Goal: Information Seeking & Learning: Learn about a topic

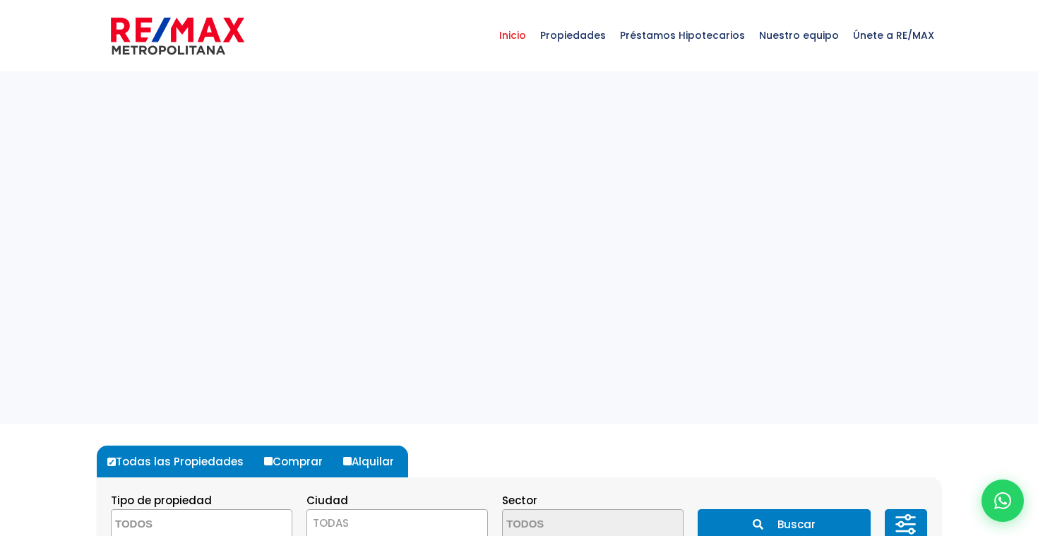
select select
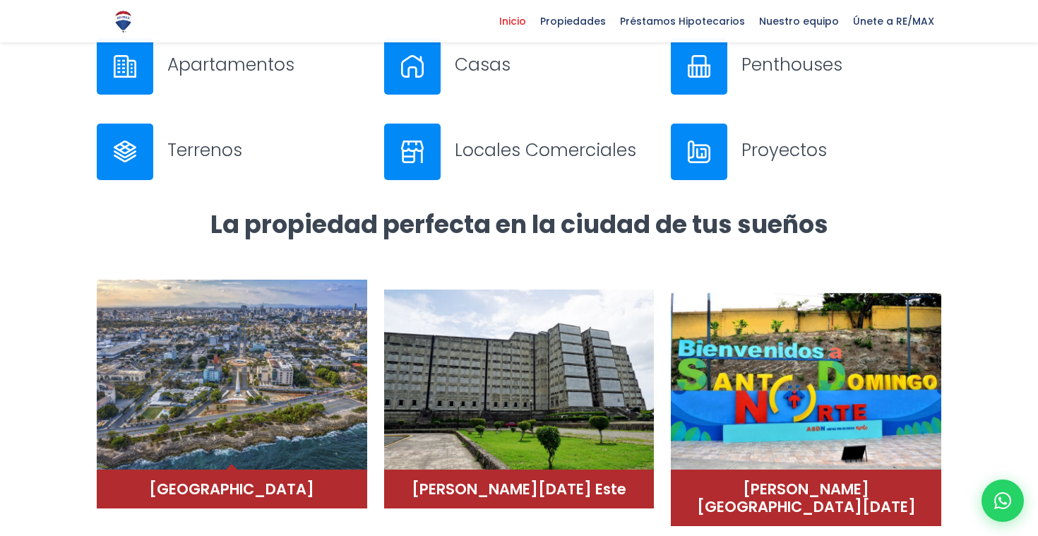
scroll to position [893, 0]
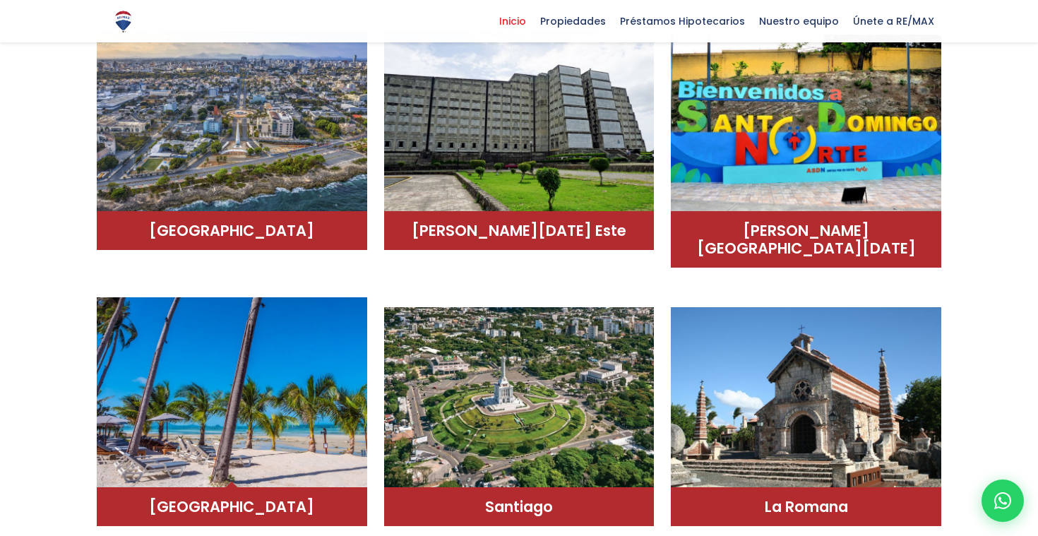
click at [241, 409] on img at bounding box center [232, 392] width 270 height 191
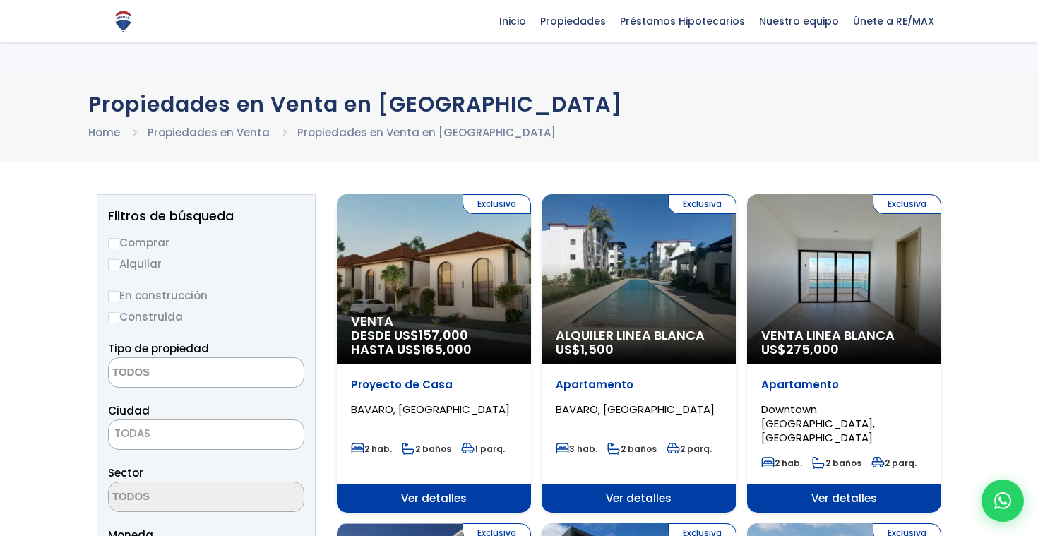
select select
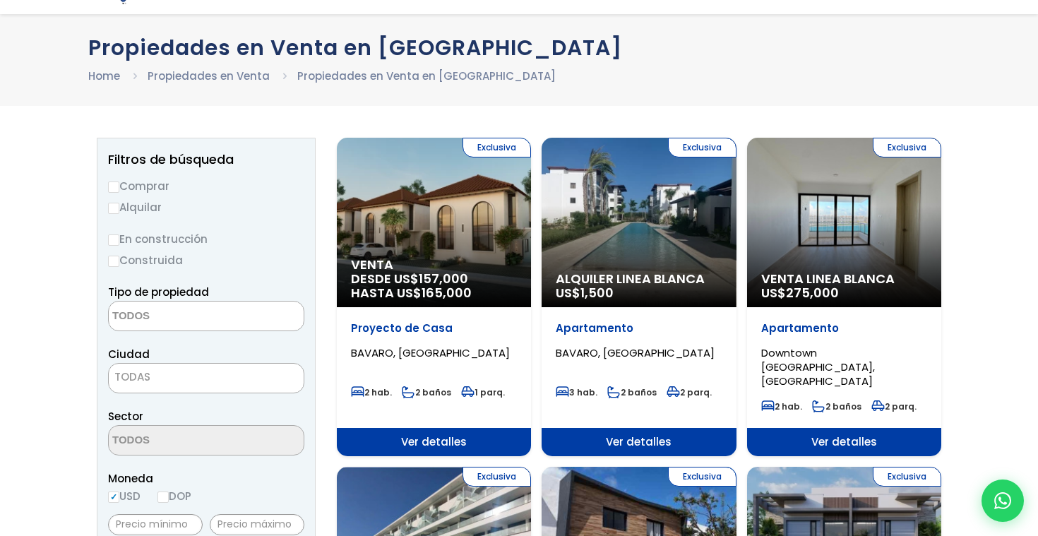
scroll to position [58, 0]
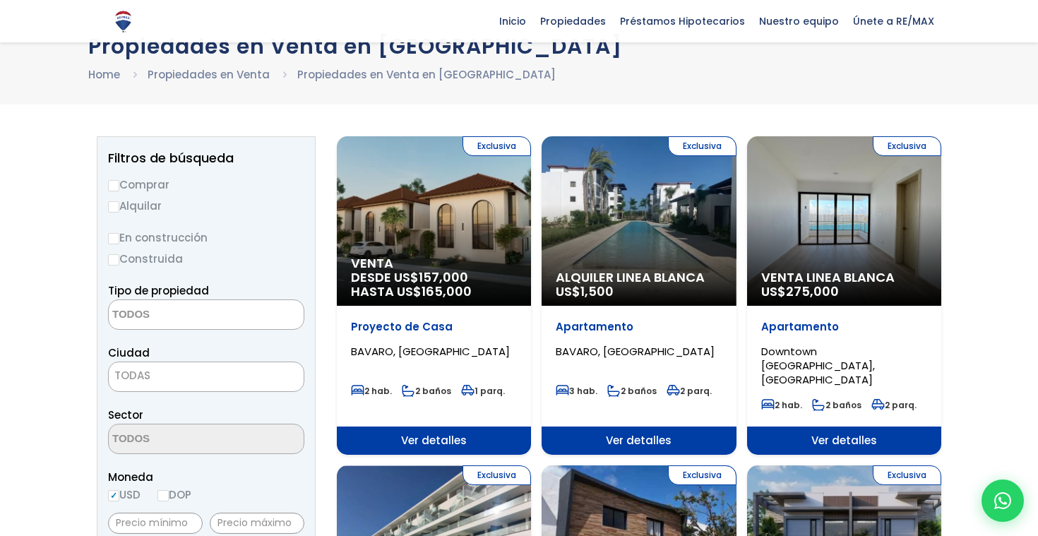
click at [466, 222] on div "Exclusiva Venta DESDE US$ 157,000 HASTA US$ 165,000" at bounding box center [434, 220] width 194 height 169
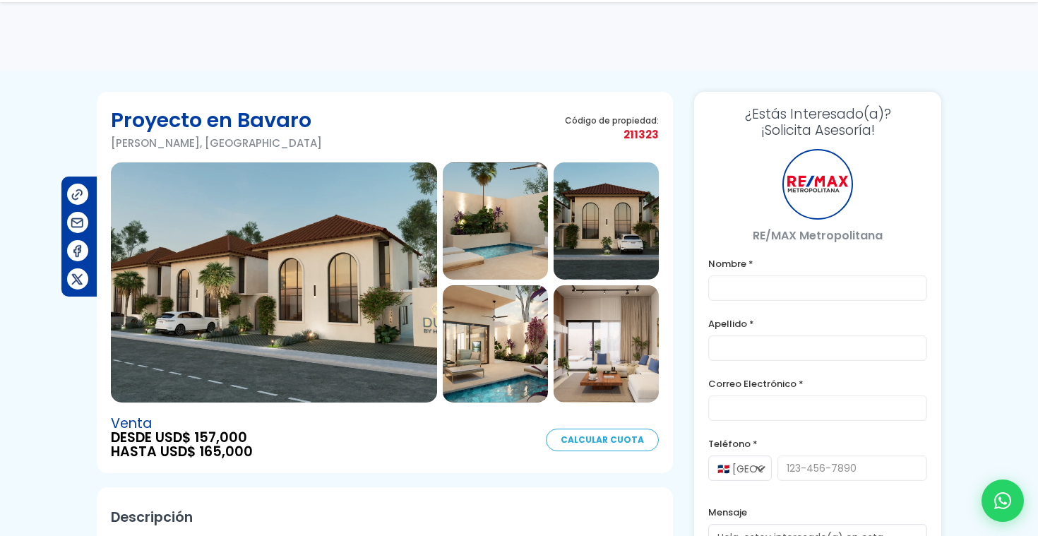
scroll to position [9, 0]
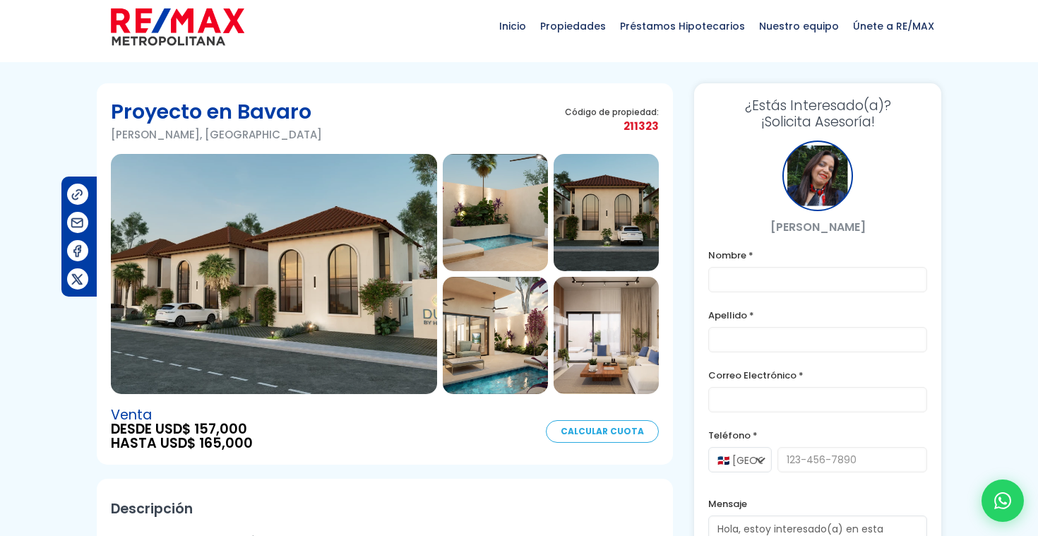
click at [386, 246] on img at bounding box center [274, 274] width 326 height 240
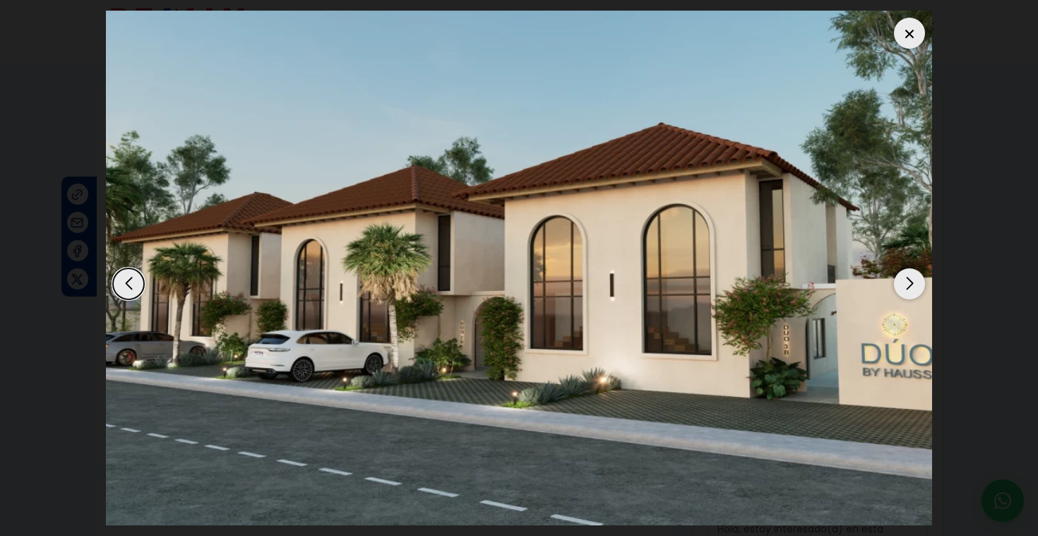
click at [916, 287] on div "Next slide" at bounding box center [909, 283] width 31 height 31
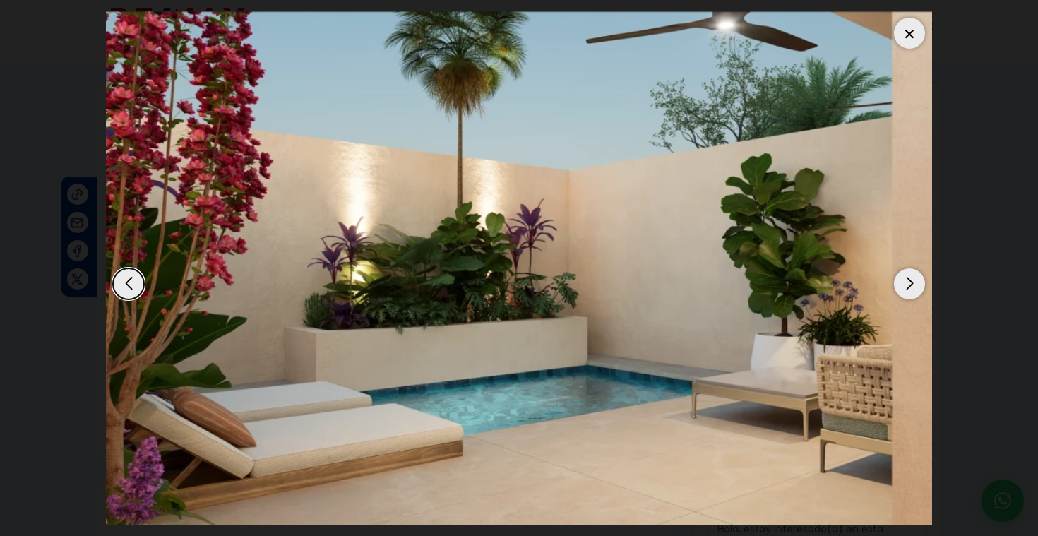
click at [916, 287] on div "Next slide" at bounding box center [909, 283] width 31 height 31
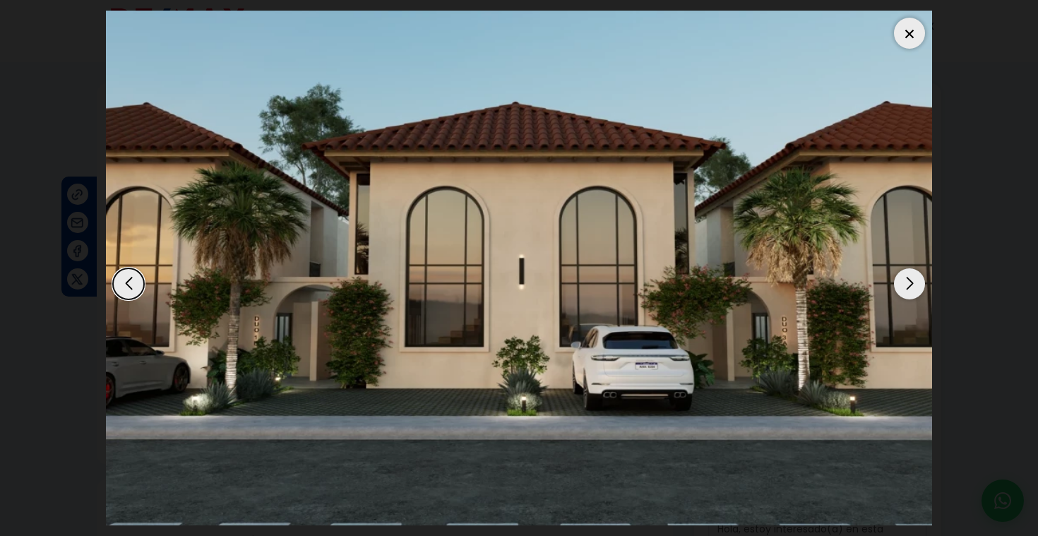
click at [916, 287] on div "Next slide" at bounding box center [909, 283] width 31 height 31
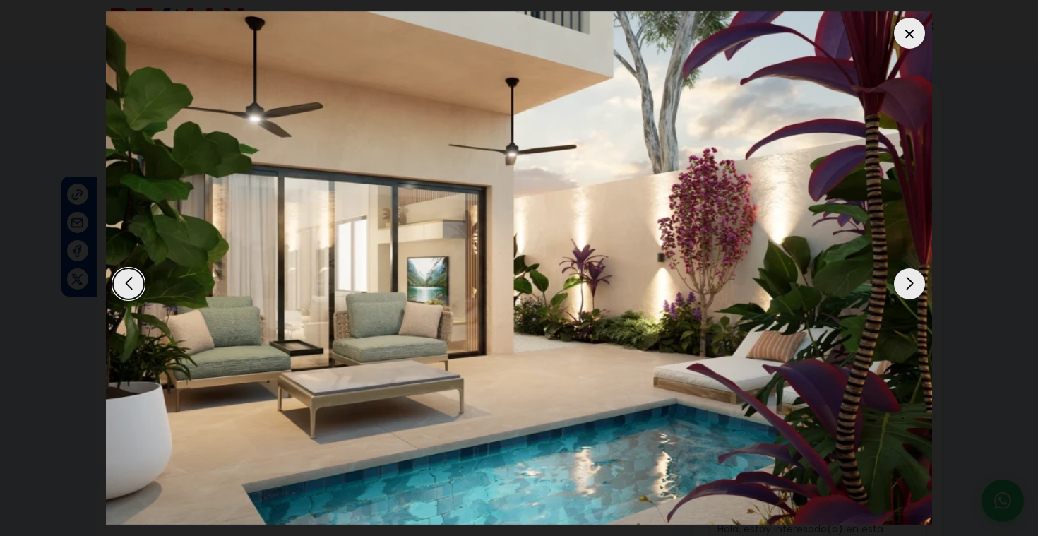
click at [916, 287] on div "Next slide" at bounding box center [909, 283] width 31 height 31
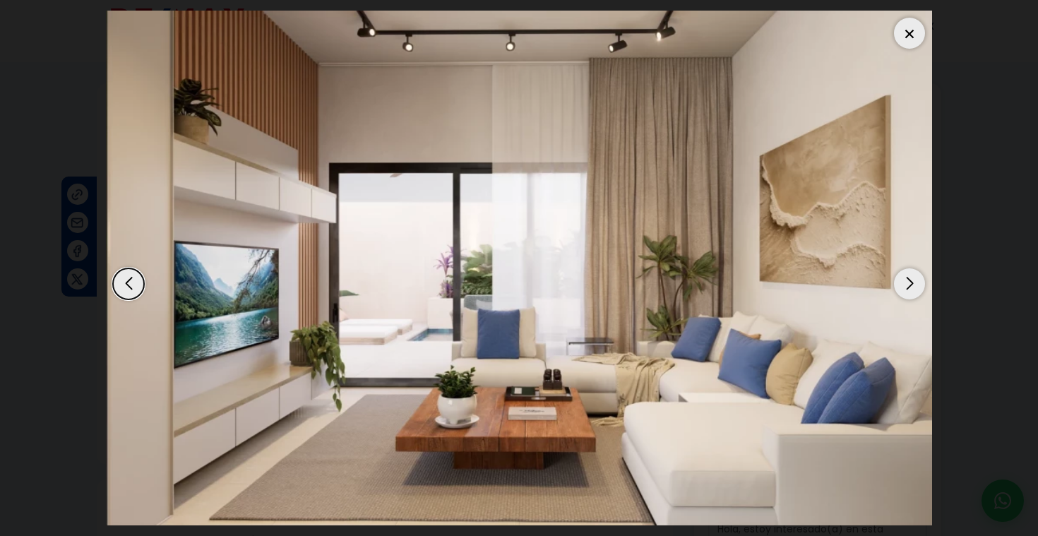
click at [916, 287] on div "Next slide" at bounding box center [909, 283] width 31 height 31
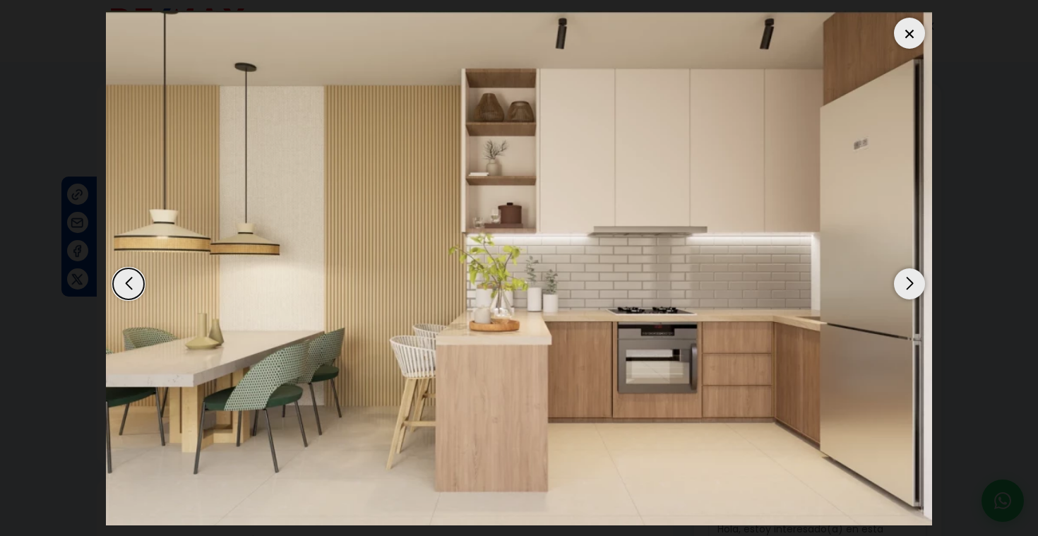
click at [916, 287] on div "Next slide" at bounding box center [909, 283] width 31 height 31
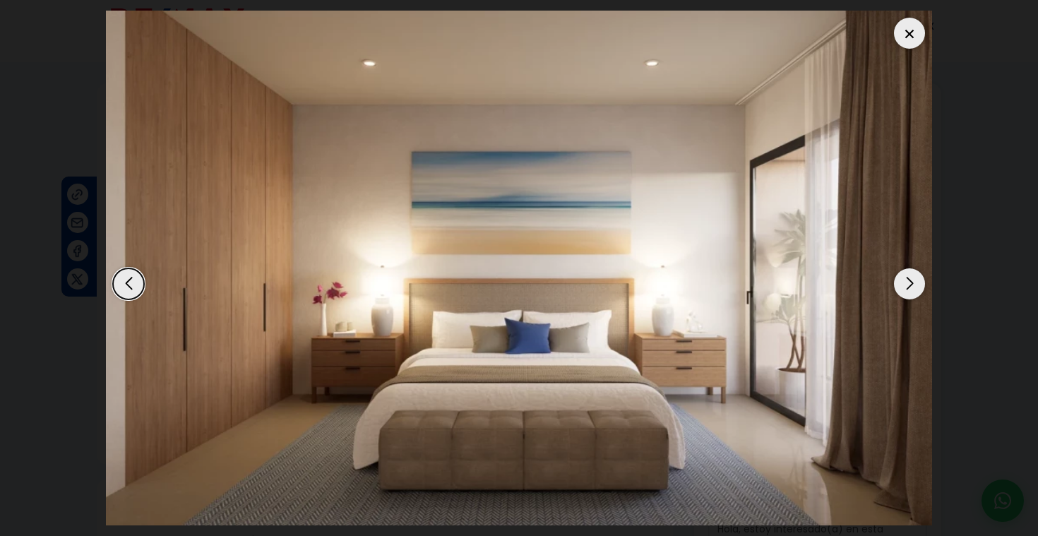
click at [916, 287] on div "Next slide" at bounding box center [909, 283] width 31 height 31
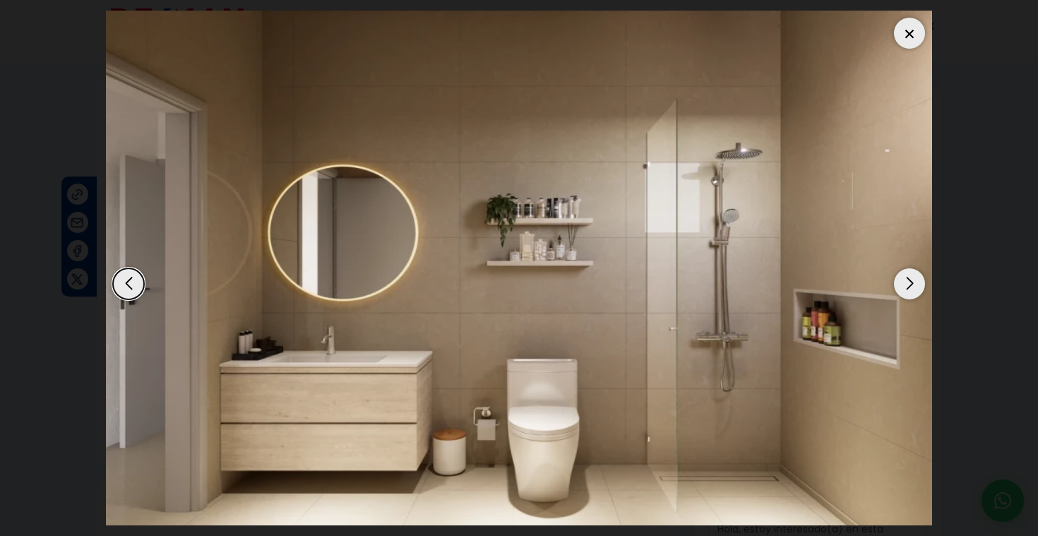
click at [916, 287] on div "Next slide" at bounding box center [909, 283] width 31 height 31
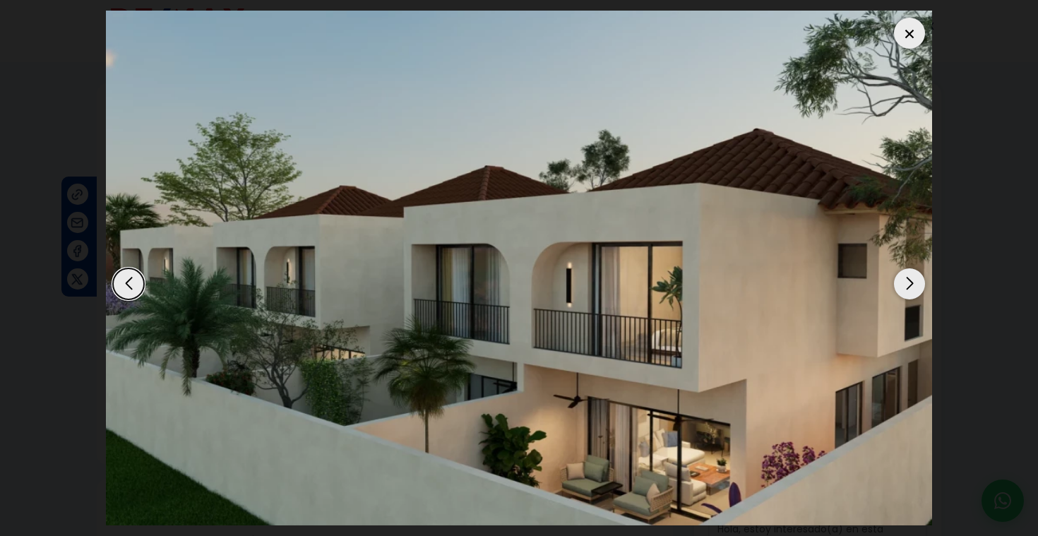
click at [916, 287] on div "Next slide" at bounding box center [909, 283] width 31 height 31
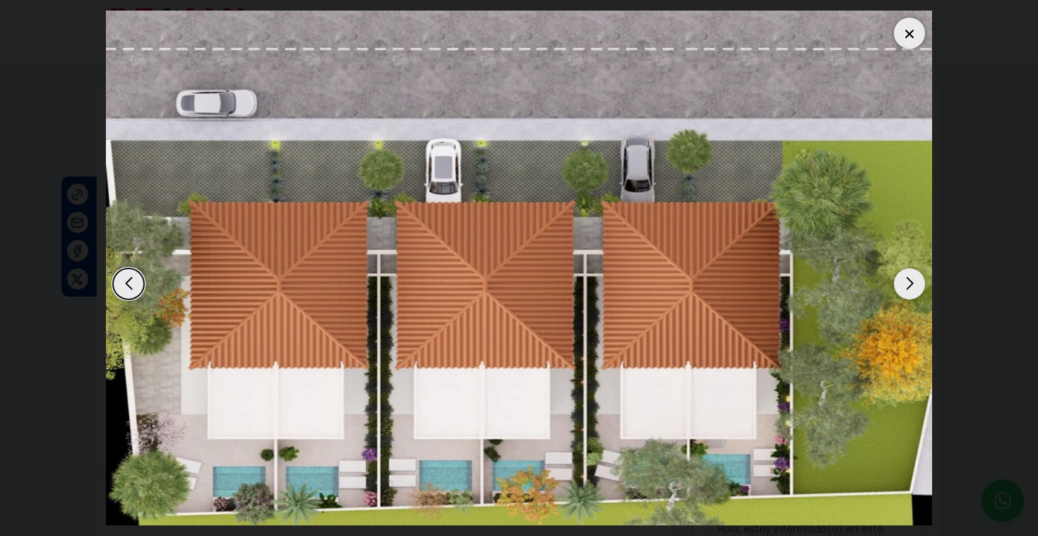
click at [916, 287] on div "Next slide" at bounding box center [909, 283] width 31 height 31
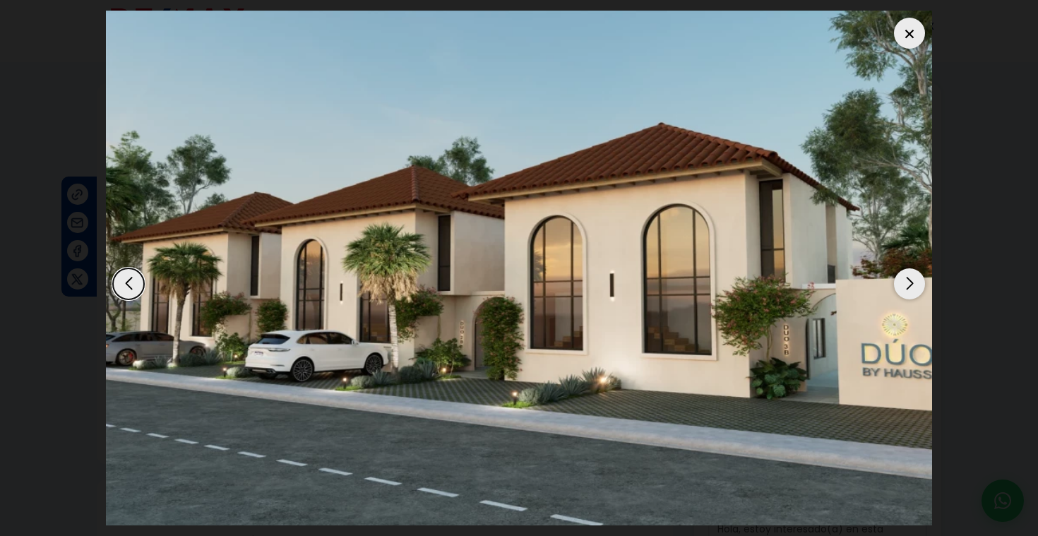
click at [916, 287] on div "Next slide" at bounding box center [909, 283] width 31 height 31
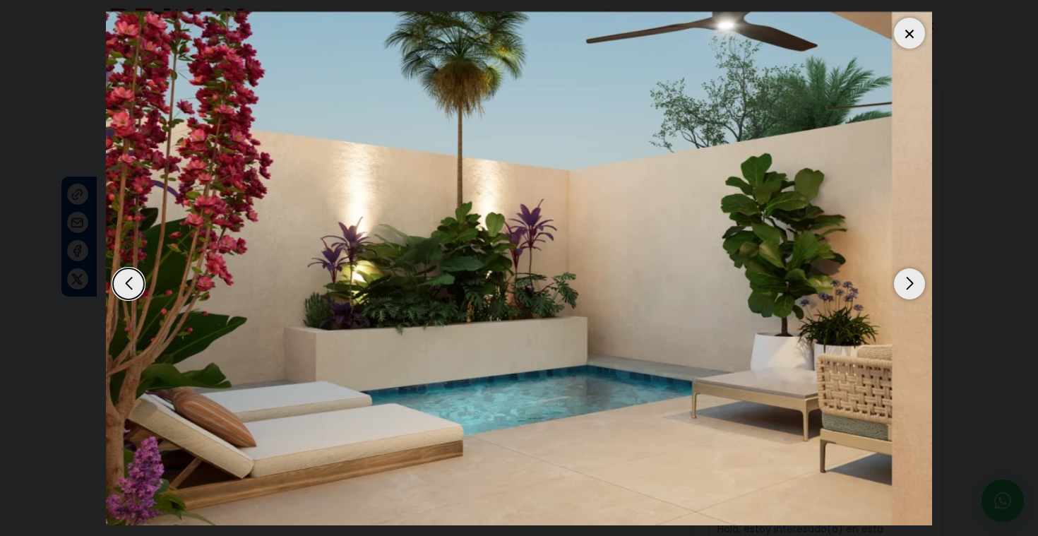
click at [916, 287] on div "Next slide" at bounding box center [909, 283] width 31 height 31
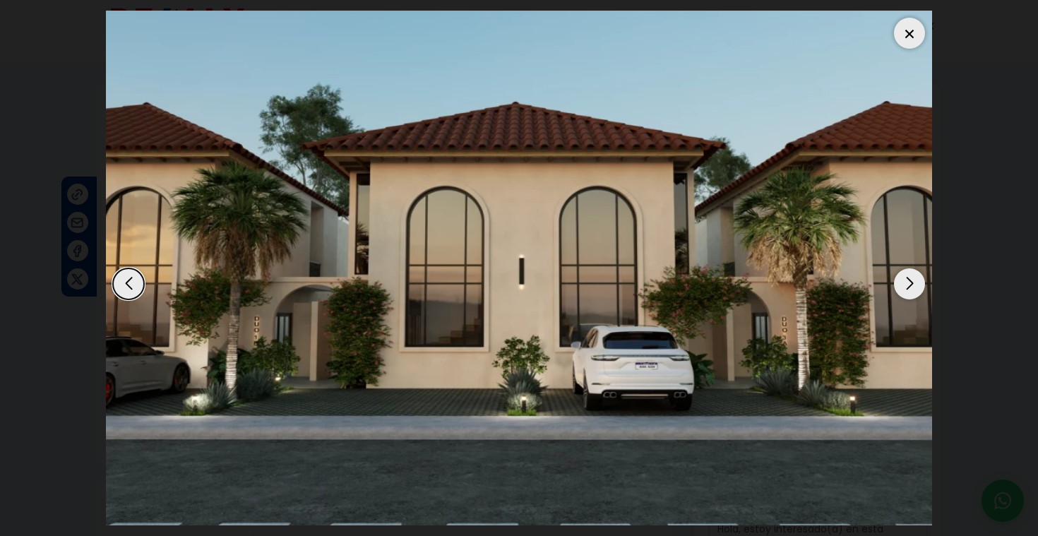
click at [908, 16] on img "3 / 10" at bounding box center [519, 268] width 826 height 515
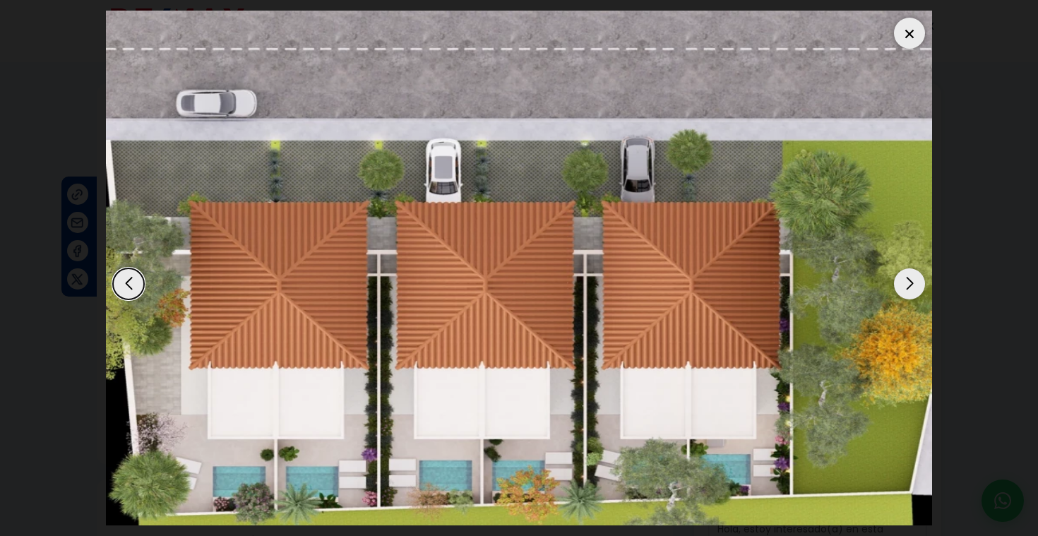
click at [911, 31] on div at bounding box center [909, 33] width 31 height 31
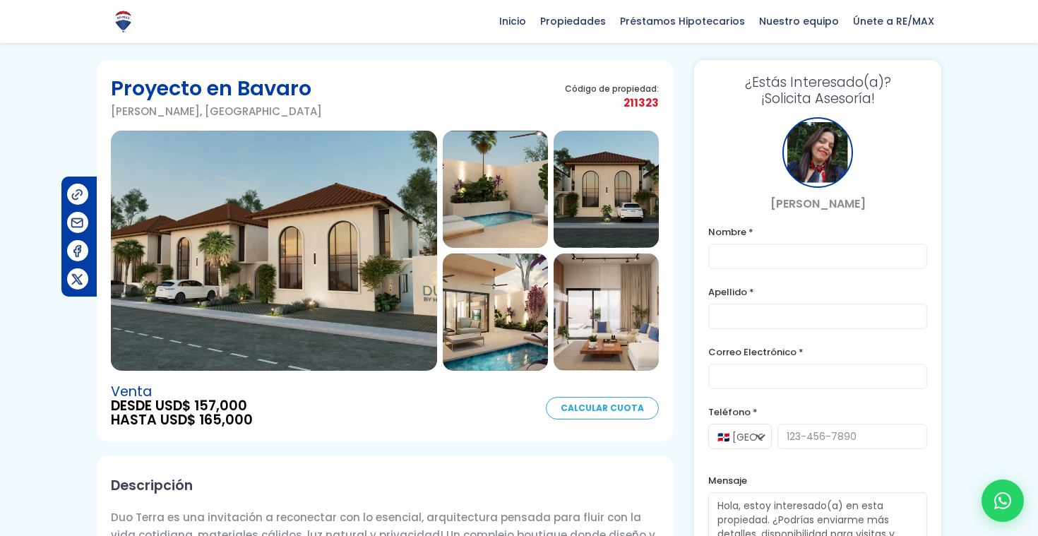
scroll to position [0, 0]
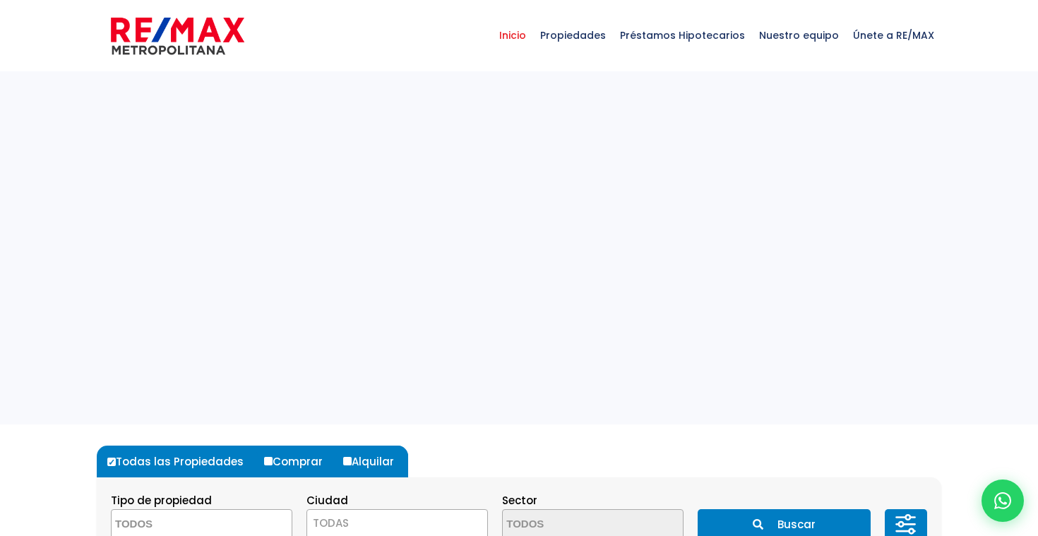
select select
